Goal: Use online tool/utility: Utilize a website feature to perform a specific function

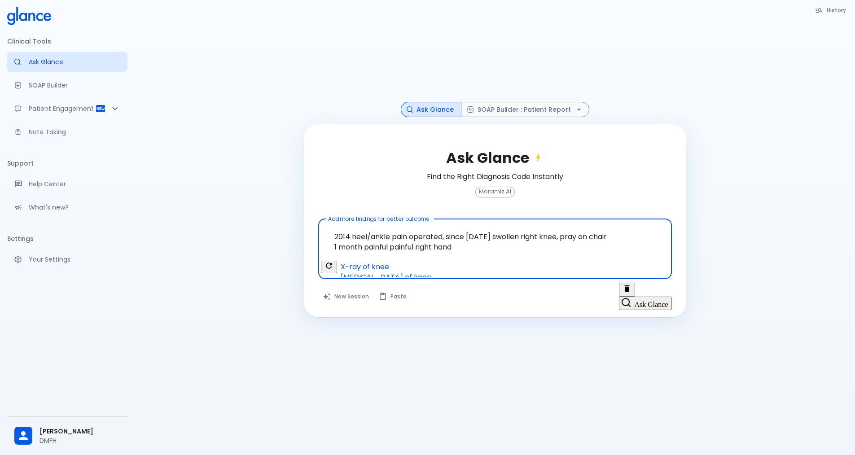
click at [416, 245] on textarea "2014 heel/ankle pain operated, since [DATE] swollen right knee, pray on chair 1…" at bounding box center [494, 242] width 341 height 39
click at [470, 244] on textarea "2014 heel/ankle pain operated, since [DATE] swollen right knee, pray on chair 1…" at bounding box center [494, 242] width 341 height 39
click at [336, 246] on textarea "2014 heel/ankle pain operated, since [DATE] swollen right knee, pray on chair 1…" at bounding box center [494, 242] width 341 height 39
click at [364, 251] on textarea "2014 heel/ankle pain operated, since [DATE] swollen right knee, pray on chair 3…" at bounding box center [494, 242] width 341 height 39
click at [556, 246] on textarea "2014 heel/ankle pain operated, since [DATE] swollen right knee, pray on chair 3…" at bounding box center [494, 242] width 341 height 39
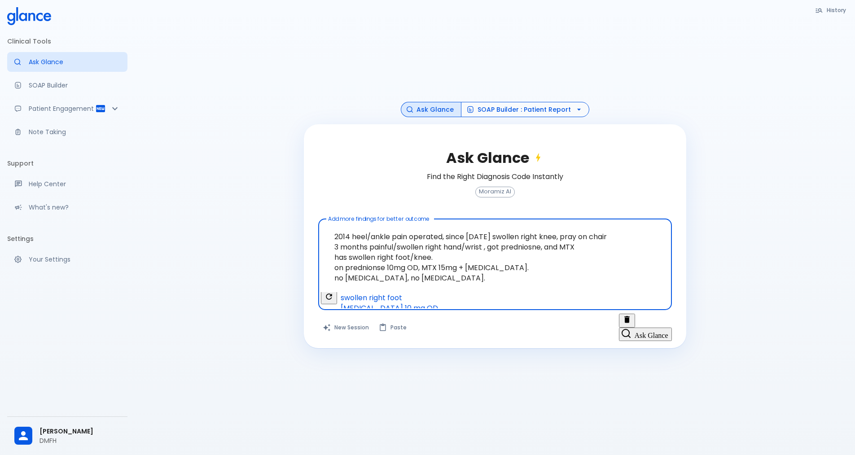
type textarea "2014 heel/ankle pain operated, since [DATE] swollen right knee, pray on chair 3…"
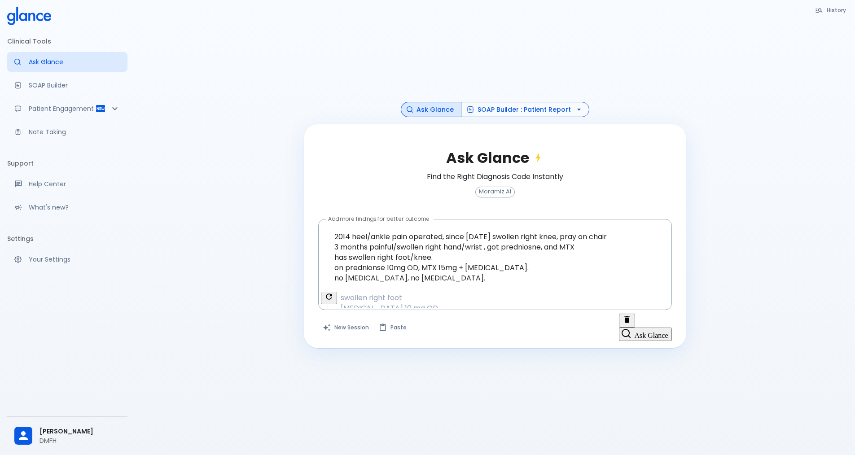
click at [575, 110] on icon "button" at bounding box center [578, 109] width 9 height 9
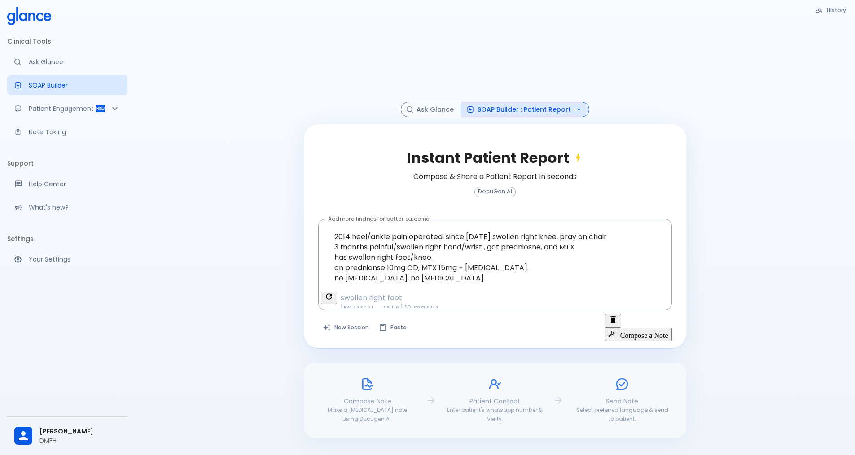
click at [637, 328] on button "Compose a Note" at bounding box center [638, 334] width 67 height 13
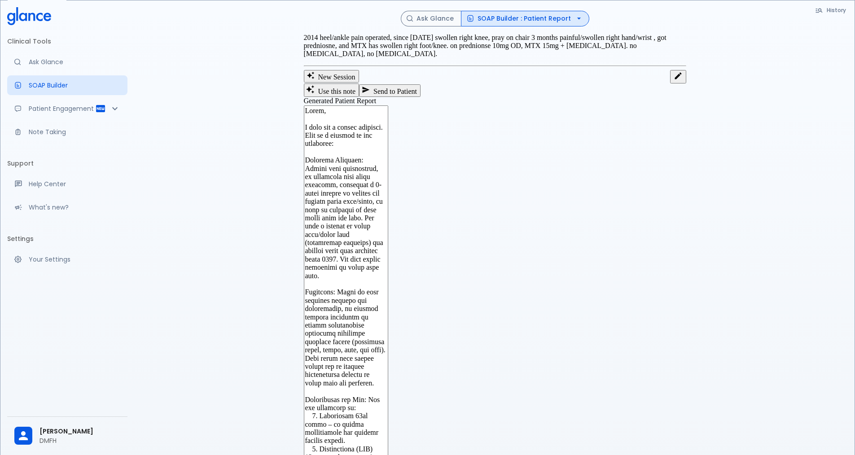
click at [574, 21] on icon "button" at bounding box center [578, 18] width 9 height 9
click at [577, 19] on icon "button" at bounding box center [579, 19] width 4 height 2
click at [556, 18] on button "SOAP Builder : Patient Report" at bounding box center [525, 19] width 128 height 16
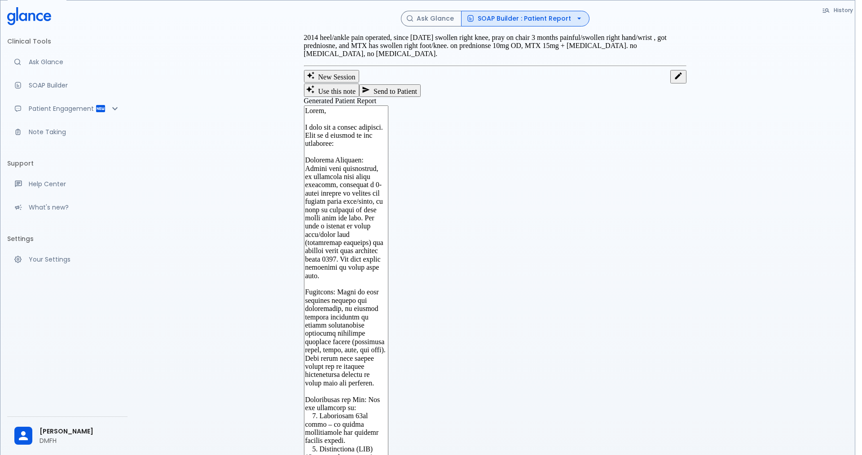
click at [557, 19] on button "SOAP Builder : Patient Report" at bounding box center [525, 19] width 128 height 16
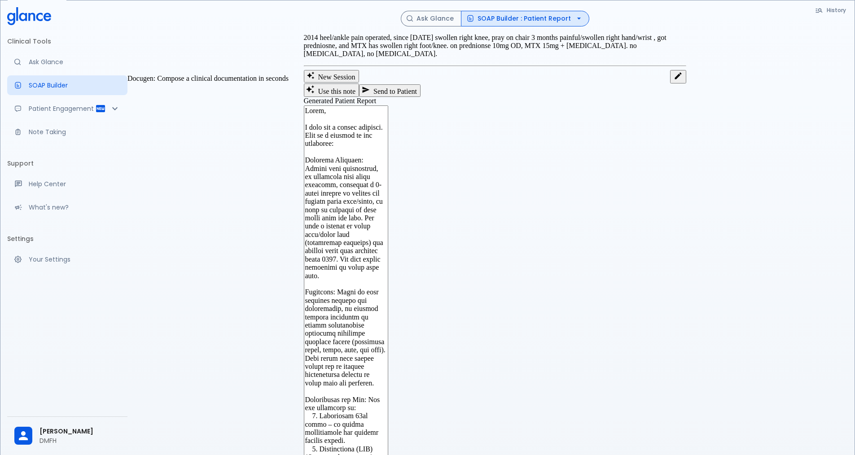
click at [55, 85] on p "SOAP Builder" at bounding box center [75, 85] width 92 height 9
click at [114, 111] on icon "Patient Reports & Referrals" at bounding box center [115, 108] width 11 height 11
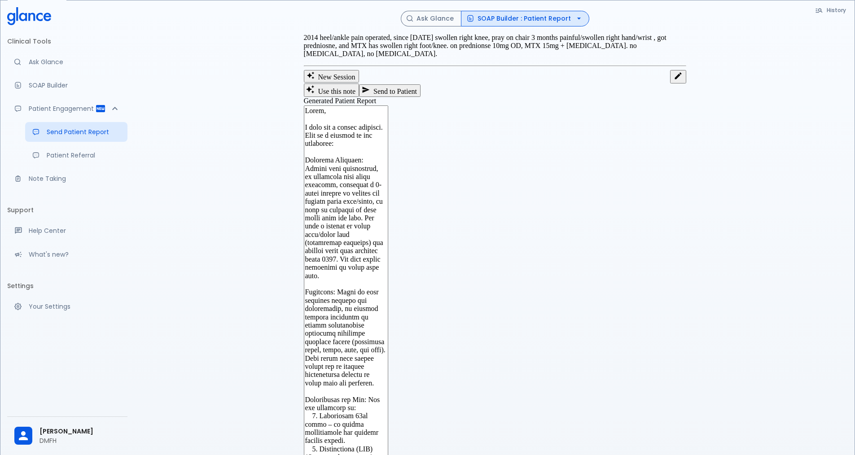
click at [425, 58] on p "2014 heel/ankle pain operated, since [DATE] swollen right knee, pray on chair 3…" at bounding box center [495, 46] width 382 height 25
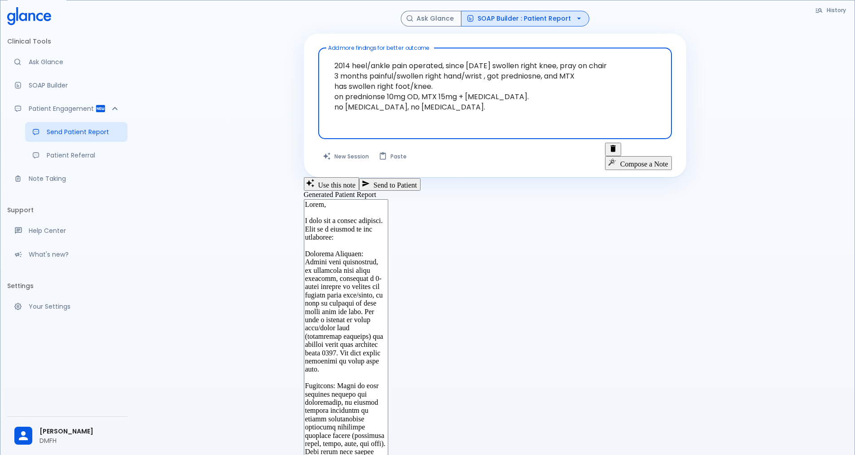
click at [443, 106] on textarea "2014 heel/ankle pain operated, since [DATE] swollen right knee, pray on chair 3…" at bounding box center [494, 87] width 341 height 70
click at [461, 107] on textarea "2014 heel/ankle pain operated, since [DATE] swollen right knee, pray on chair 3…" at bounding box center [494, 87] width 341 height 70
click at [574, 20] on icon "button" at bounding box center [578, 18] width 9 height 9
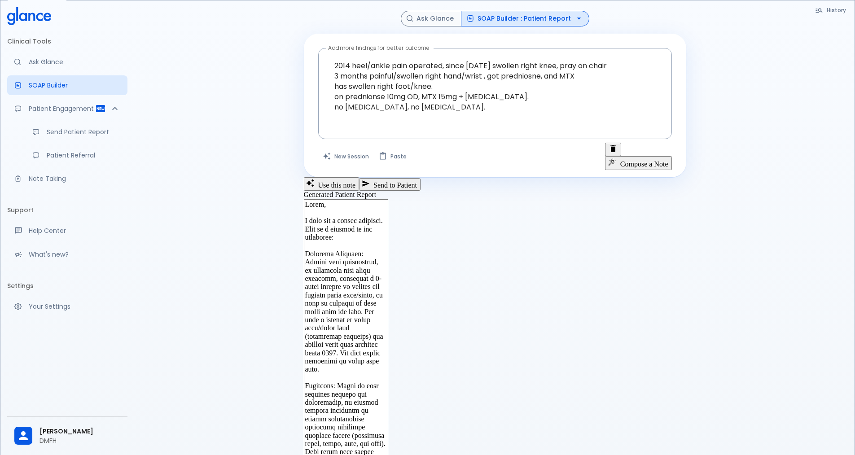
click at [634, 156] on button "Compose a Note" at bounding box center [638, 162] width 67 height 13
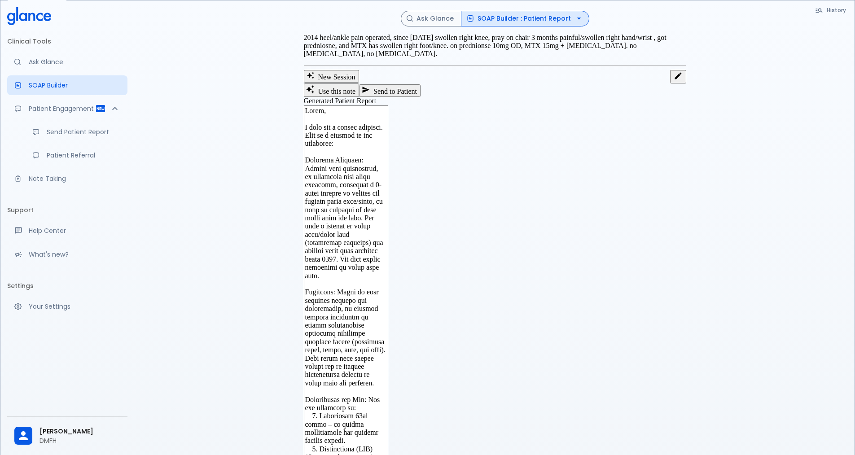
click at [577, 20] on icon "button" at bounding box center [578, 18] width 9 height 9
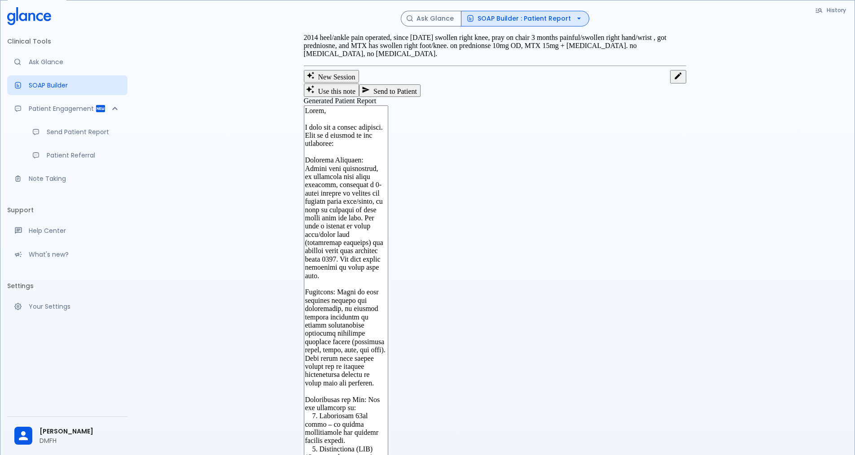
click at [539, 58] on p "2014 heel/ankle pain operated, since [DATE] swollen right knee, pray on chair 3…" at bounding box center [495, 46] width 382 height 25
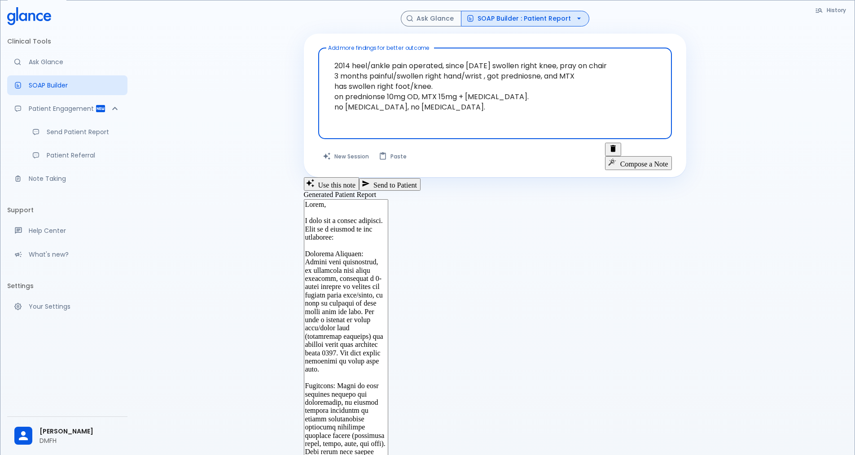
click at [442, 105] on textarea "2014 heel/ankle pain operated, since [DATE] swollen right knee, pray on chair 3…" at bounding box center [494, 87] width 341 height 70
drag, startPoint x: 461, startPoint y: 110, endPoint x: 304, endPoint y: 55, distance: 167.1
click at [304, 55] on div "Add more findings for better outcome 2014 heel/ankle pain operated, since [DATE…" at bounding box center [495, 106] width 382 height 144
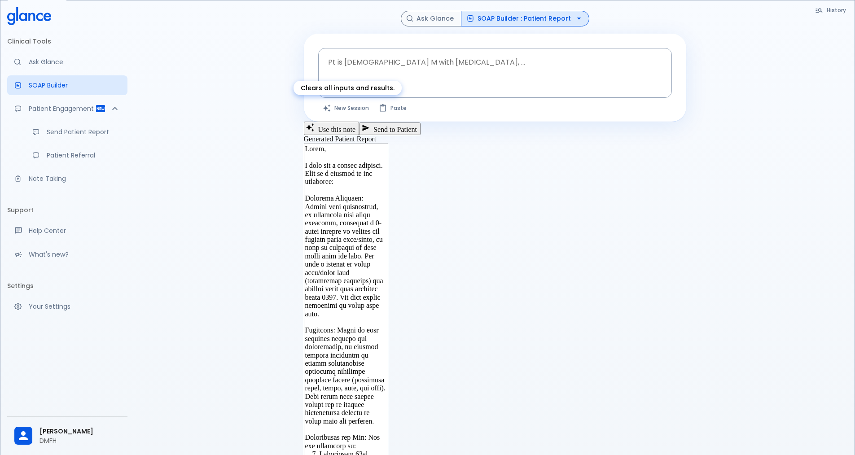
click at [344, 109] on button "New Session" at bounding box center [346, 107] width 56 height 13
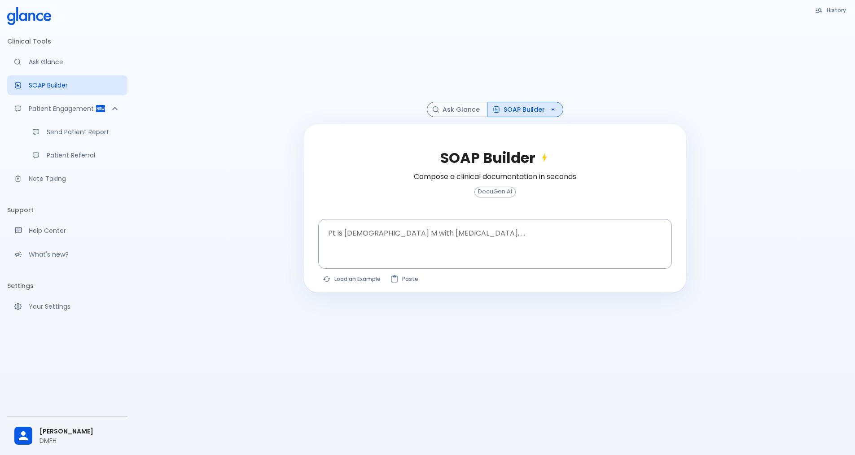
click at [548, 109] on icon "button" at bounding box center [552, 109] width 9 height 9
click at [430, 255] on div at bounding box center [496, 259] width 350 height 16
click at [429, 255] on div at bounding box center [496, 259] width 350 height 16
click at [433, 245] on textarea "Pt is [DEMOGRAPHIC_DATA] M with [MEDICAL_DATA], ..." at bounding box center [494, 237] width 341 height 28
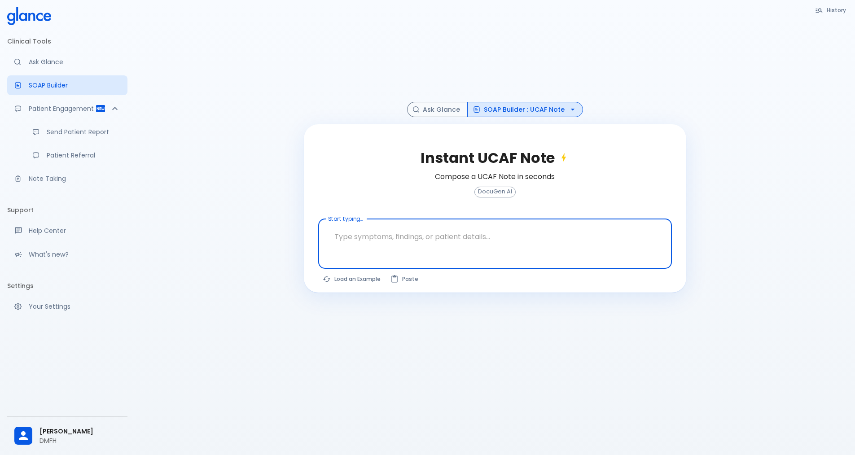
paste textarea "2014 heel/ankle pain operated, since [DATE] swollen right knee, pray on chair 3…"
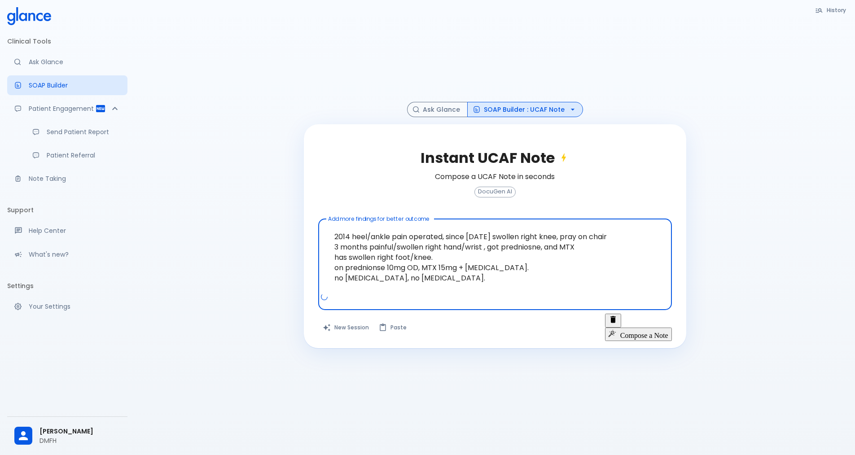
type textarea "2014 heel/ankle pain operated, since [DATE] swollen right knee, pray on chair 3…"
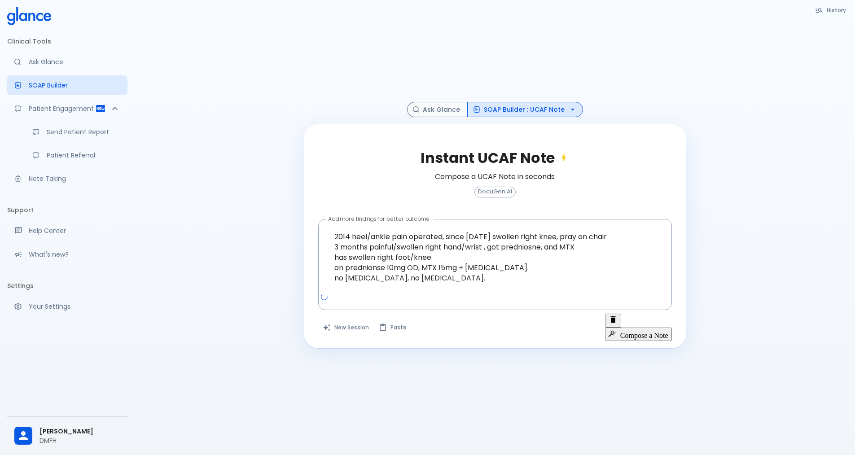
click at [653, 328] on button "Compose a Note" at bounding box center [638, 334] width 67 height 13
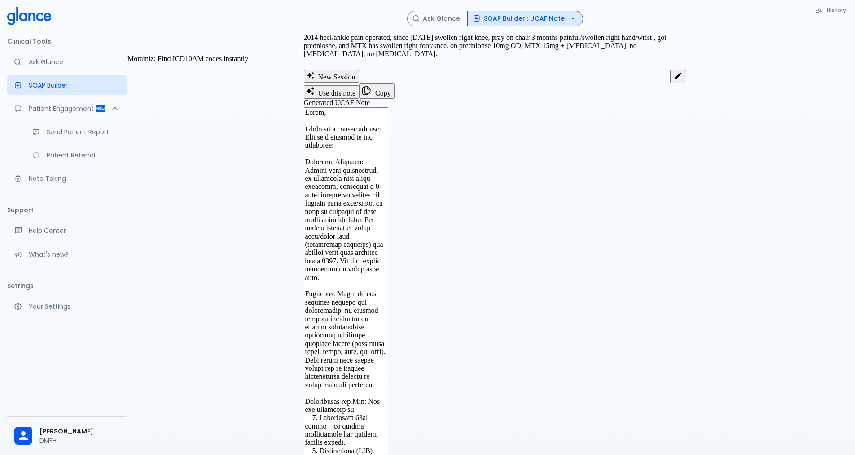
click at [55, 64] on p "Ask Glance" at bounding box center [75, 61] width 92 height 9
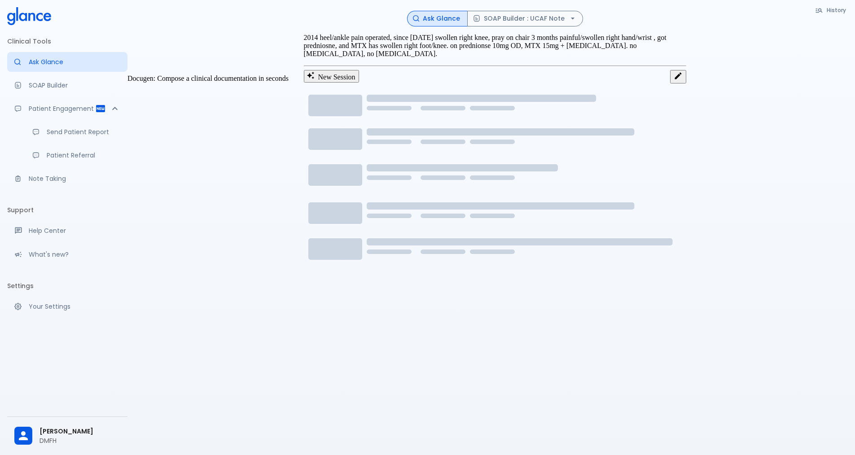
click at [63, 87] on p "SOAP Builder" at bounding box center [75, 85] width 92 height 9
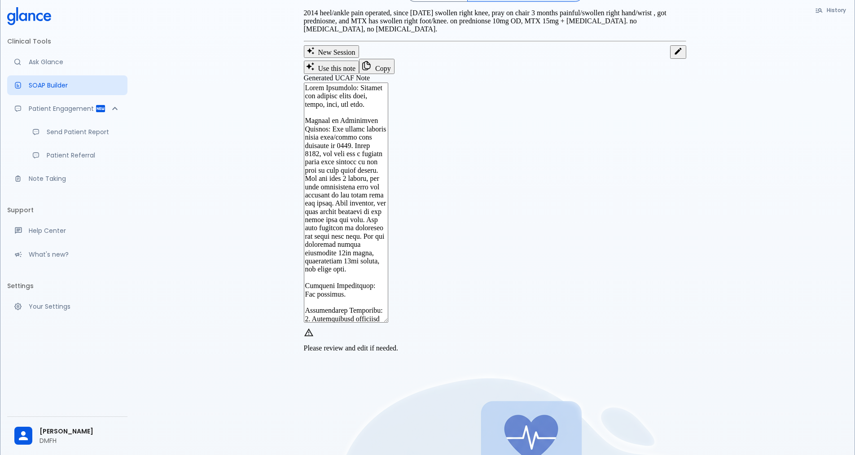
scroll to position [45, 0]
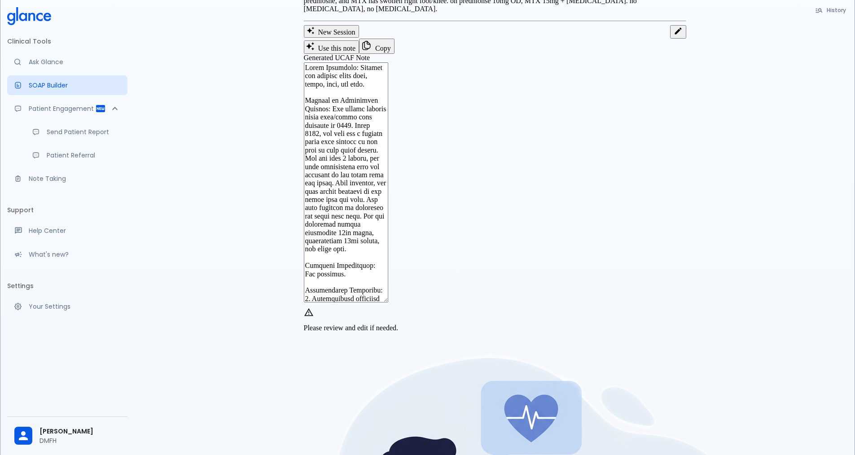
click at [394, 54] on button "Copy" at bounding box center [376, 46] width 35 height 15
